Goal: Task Accomplishment & Management: Use online tool/utility

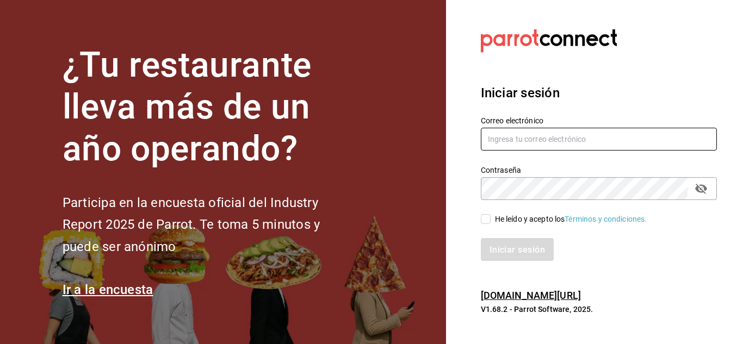
click at [594, 145] on input "text" at bounding box center [599, 139] width 236 height 23
type input "[EMAIL_ADDRESS][DOMAIN_NAME]"
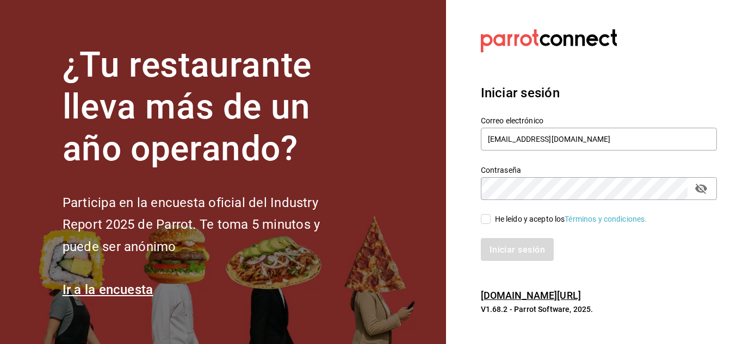
click at [483, 222] on input "He leído y acepto los Términos y condiciones." at bounding box center [486, 219] width 10 height 10
checkbox input "true"
click at [509, 251] on font "Iniciar sesión" at bounding box center [517, 249] width 55 height 10
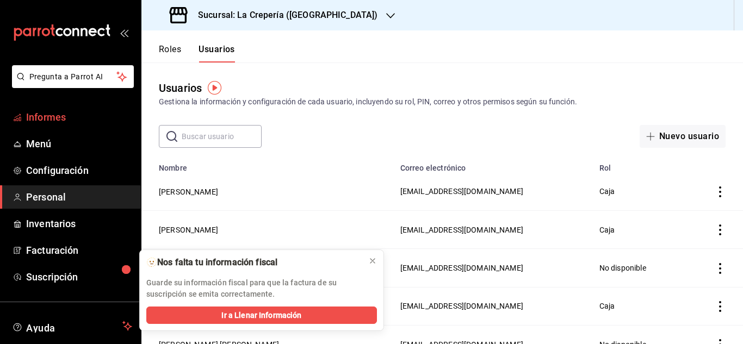
click at [52, 115] on font "Informes" at bounding box center [46, 116] width 40 height 11
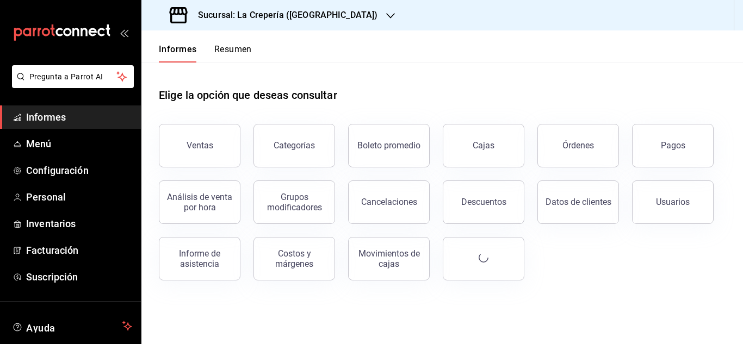
click at [386, 14] on icon "button" at bounding box center [390, 15] width 9 height 9
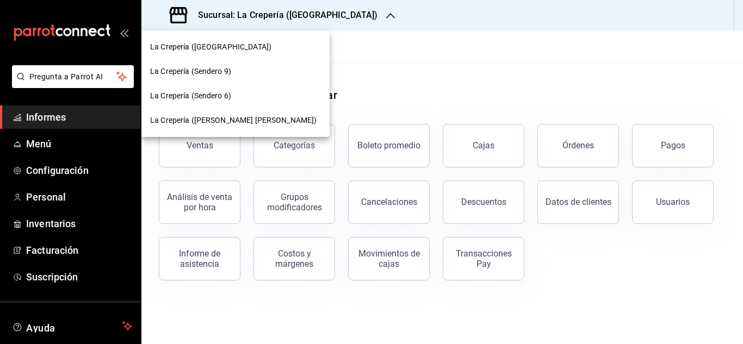
click at [219, 126] on span "La Crepería ([PERSON_NAME] [PERSON_NAME])" at bounding box center [233, 120] width 166 height 11
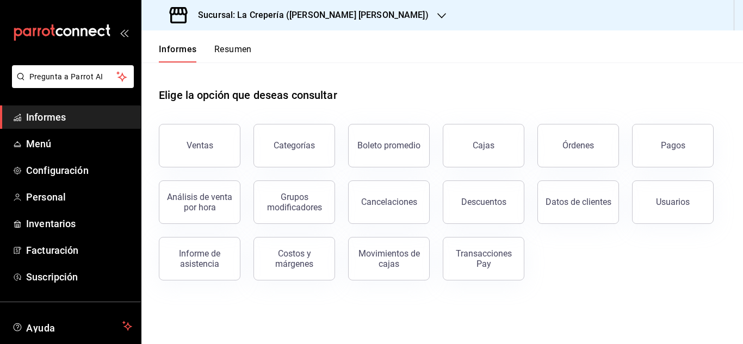
click at [219, 126] on div "Ventas" at bounding box center [193, 139] width 95 height 57
click at [204, 144] on font "Ventas" at bounding box center [199, 145] width 27 height 10
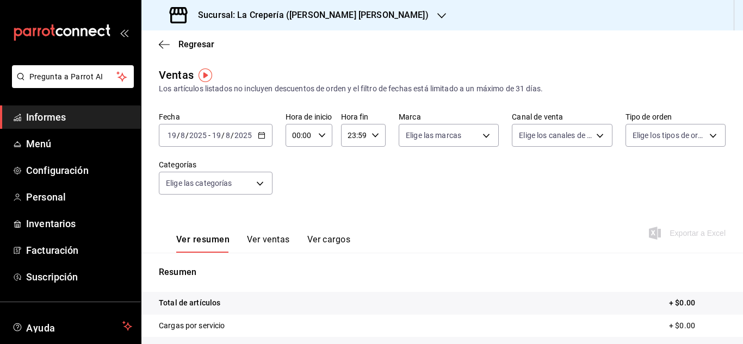
click at [263, 139] on \(Stroke\) "button" at bounding box center [261, 136] width 7 height 6
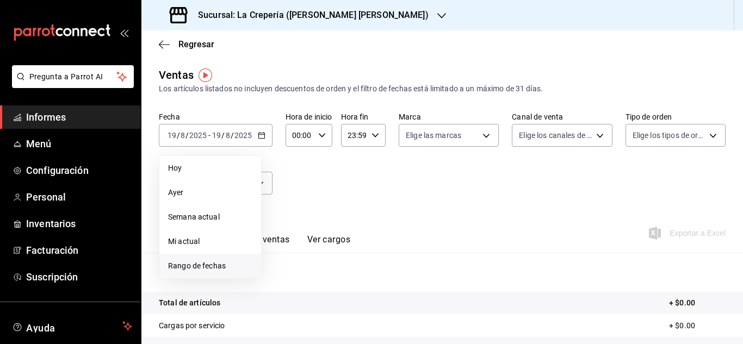
click at [188, 259] on li "Rango de fechas" at bounding box center [210, 266] width 102 height 24
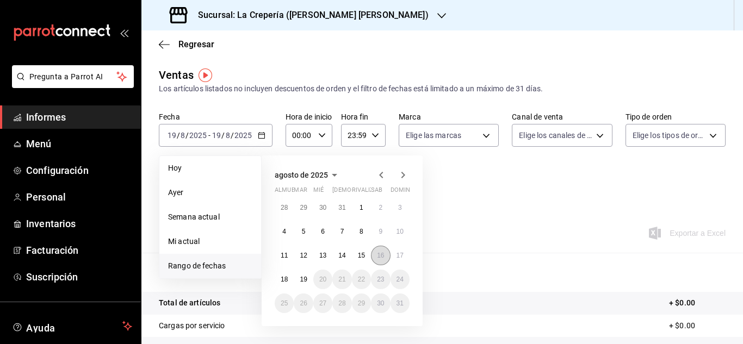
click at [383, 258] on font "16" at bounding box center [380, 256] width 7 height 8
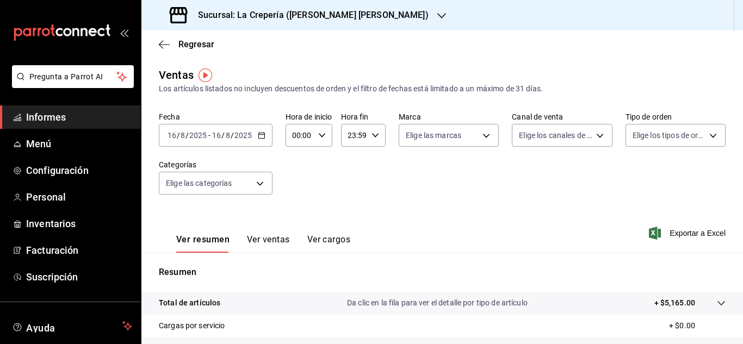
click at [377, 127] on div "23:59 Hora fin" at bounding box center [363, 135] width 45 height 23
click at [351, 228] on button "16" at bounding box center [351, 233] width 17 height 22
click at [353, 208] on font "15" at bounding box center [351, 207] width 9 height 9
type input "15:59"
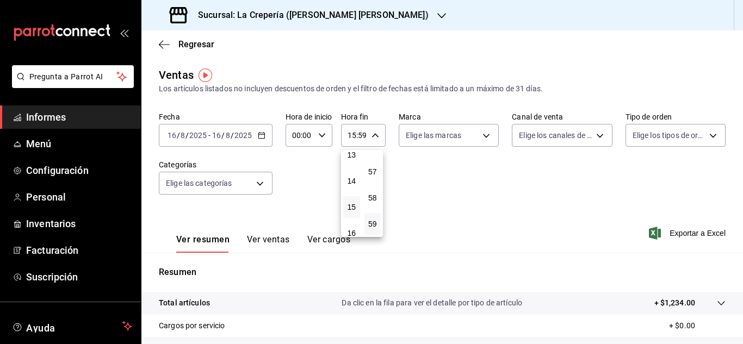
click at [265, 241] on div at bounding box center [371, 172] width 743 height 344
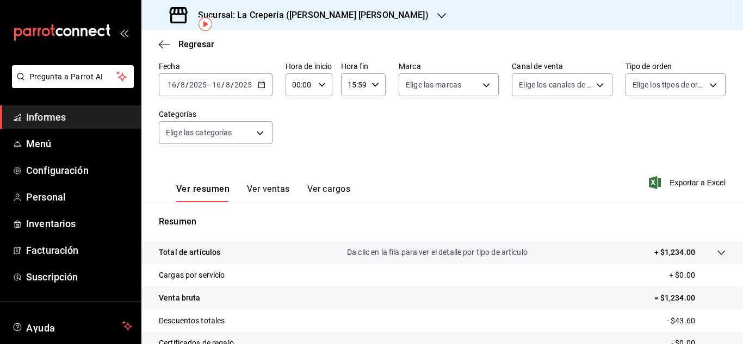
scroll to position [51, 0]
click at [267, 191] on font "Ver ventas" at bounding box center [268, 188] width 43 height 10
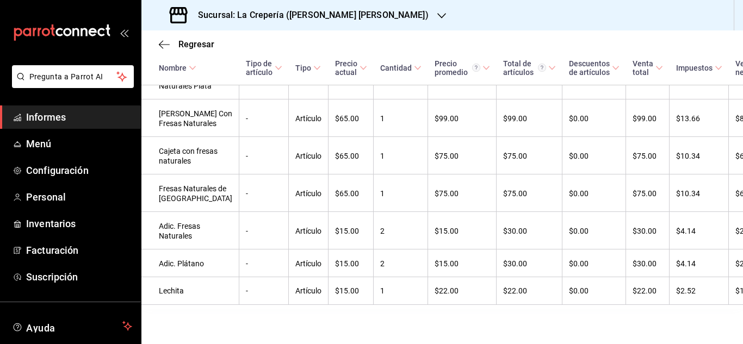
scroll to position [469, 0]
